Goal: Task Accomplishment & Management: Manage account settings

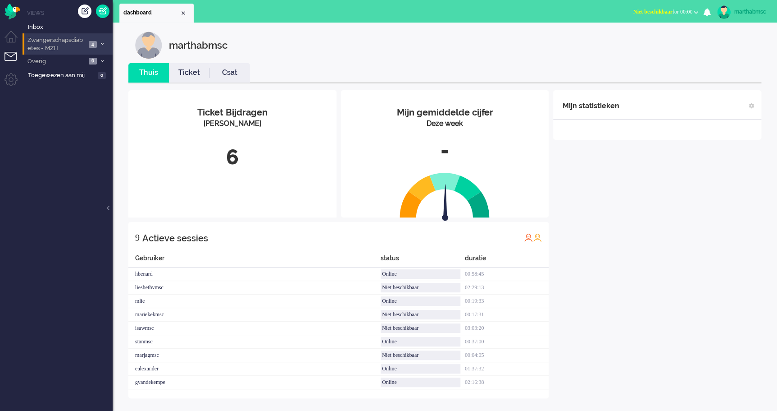
click at [63, 45] on span "Zwangerschapsdiabetes - MZH" at bounding box center [56, 44] width 60 height 17
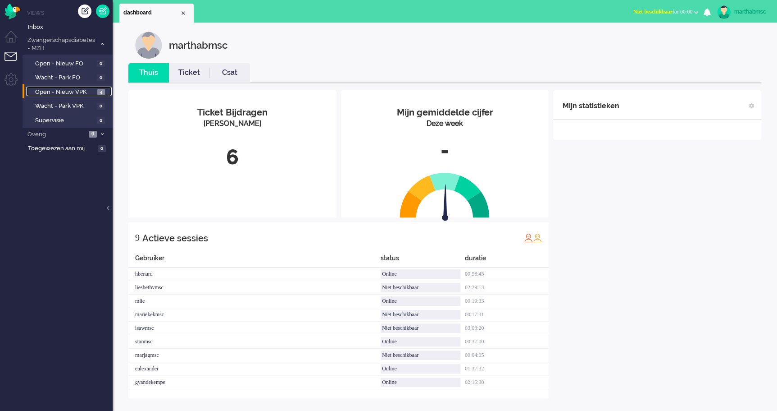
click at [64, 92] on span "Open - Nieuw VPK" at bounding box center [65, 92] width 60 height 9
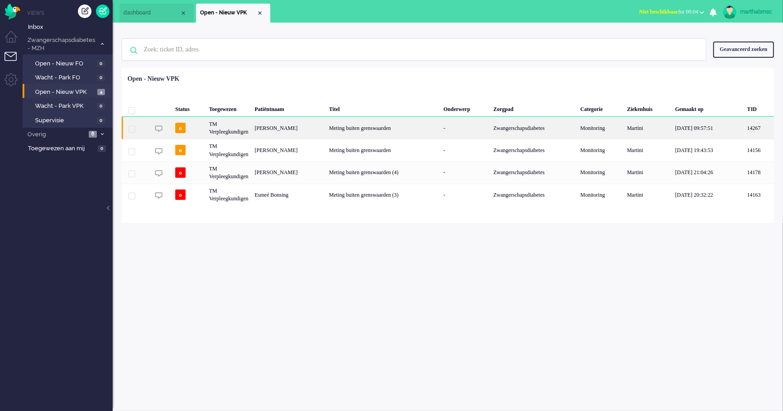
click at [220, 130] on div "TM Verpleegkundigen" at bounding box center [229, 128] width 46 height 22
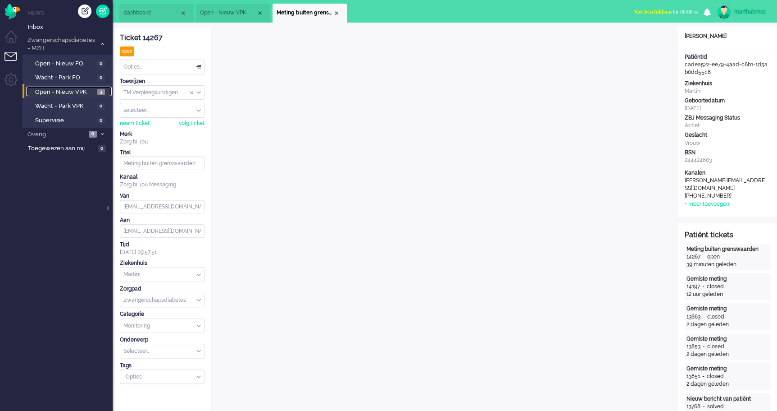
click at [63, 90] on span "Open - Nieuw VPK" at bounding box center [65, 92] width 60 height 9
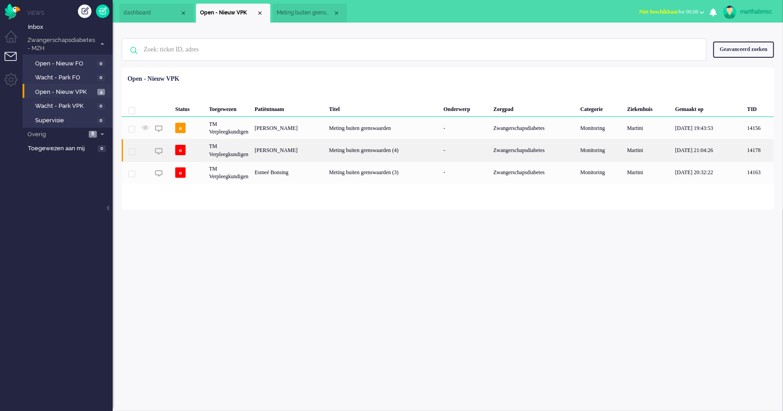
click at [229, 153] on div "TM Verpleegkundigen" at bounding box center [229, 150] width 46 height 22
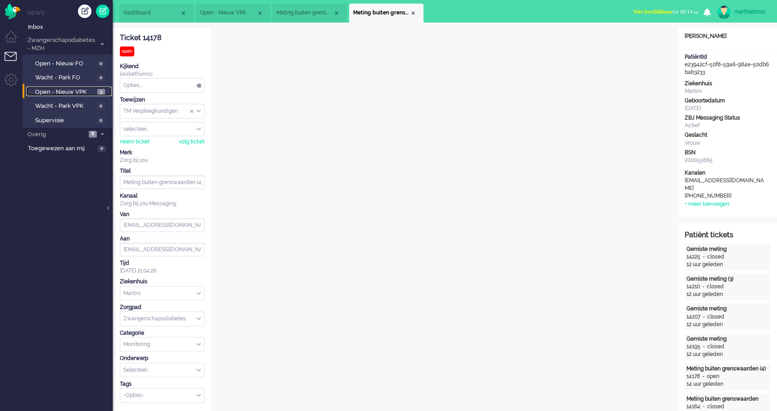
click at [59, 91] on span "Open - Nieuw VPK" at bounding box center [65, 92] width 60 height 9
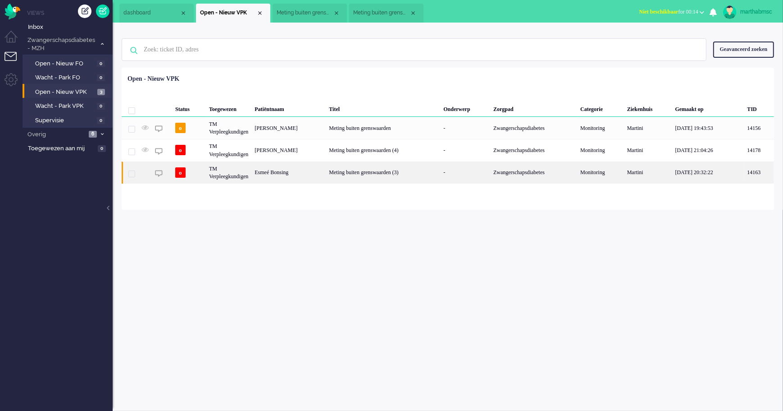
click at [288, 172] on div "Esmeé Bonsing" at bounding box center [288, 172] width 74 height 22
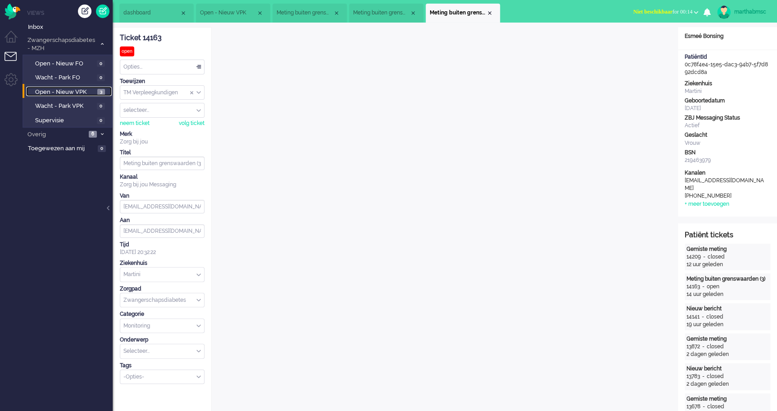
click at [69, 92] on span "Open - Nieuw VPK" at bounding box center [65, 92] width 60 height 9
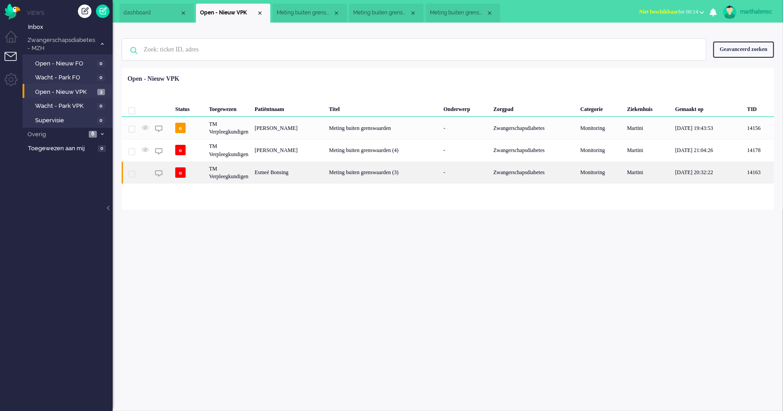
click at [288, 174] on div "Esmeé Bonsing" at bounding box center [288, 172] width 74 height 22
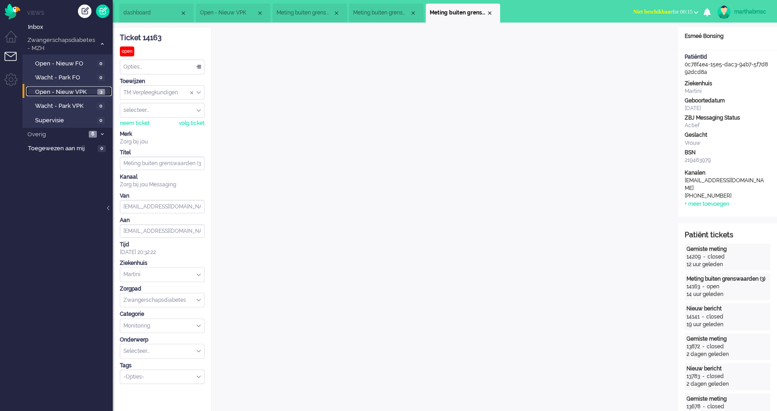
click at [72, 90] on span "Open - Nieuw VPK" at bounding box center [65, 92] width 60 height 9
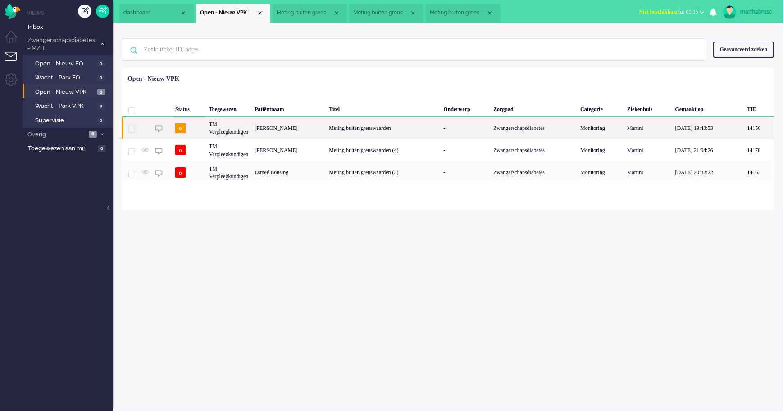
click at [284, 130] on div "[PERSON_NAME]" at bounding box center [288, 128] width 74 height 22
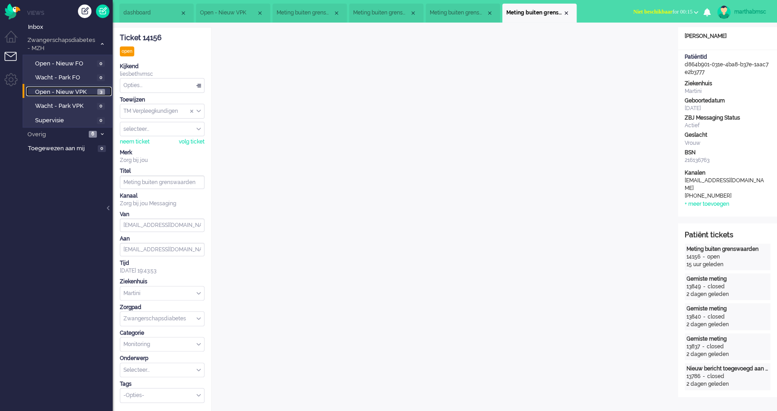
click at [54, 91] on span "Open - Nieuw VPK" at bounding box center [65, 92] width 60 height 9
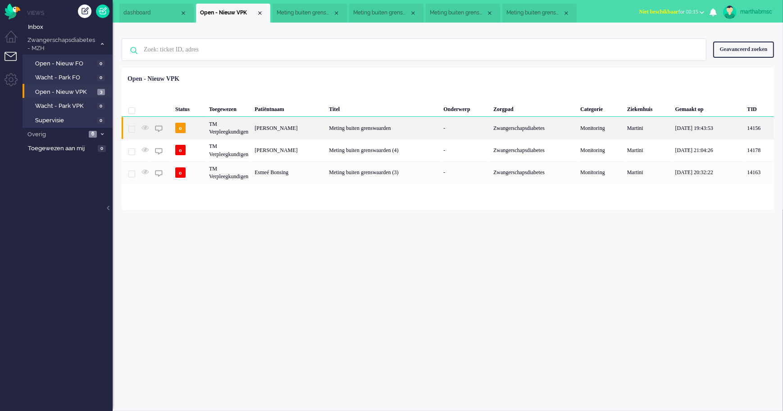
click at [279, 131] on div "[PERSON_NAME]" at bounding box center [288, 128] width 74 height 22
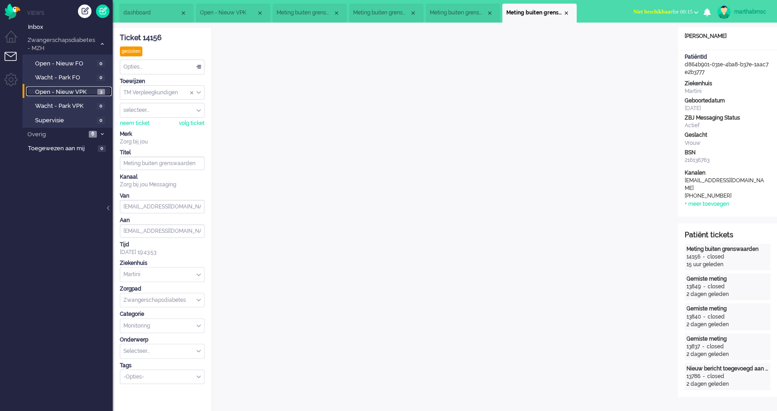
click at [72, 91] on span "Open - Nieuw VPK" at bounding box center [65, 92] width 60 height 9
